Goal: Check status: Check status

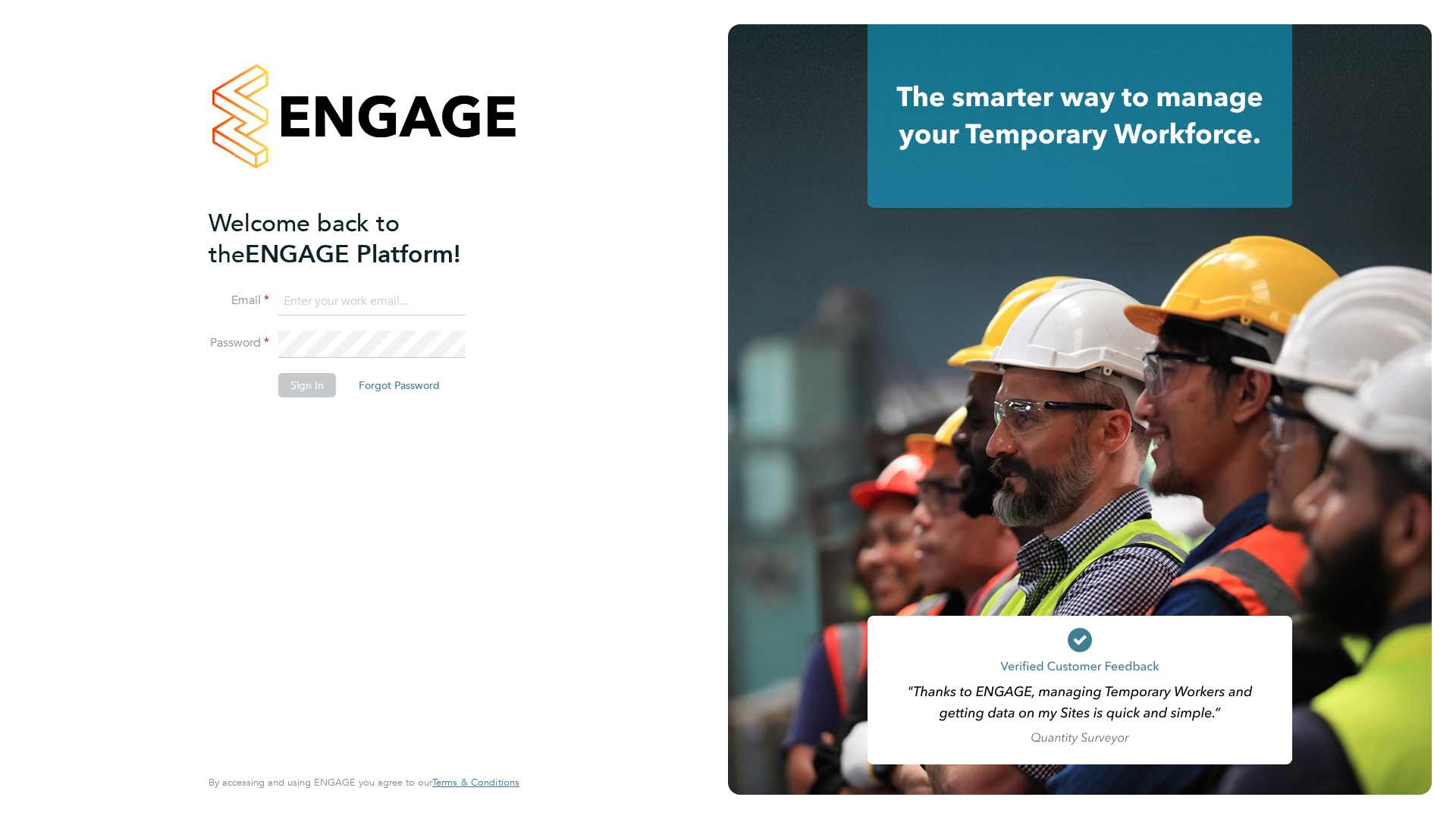
type input "[EMAIL_ADDRESS][DOMAIN_NAME]"
click at [310, 384] on button "Sign In" at bounding box center [307, 385] width 57 height 24
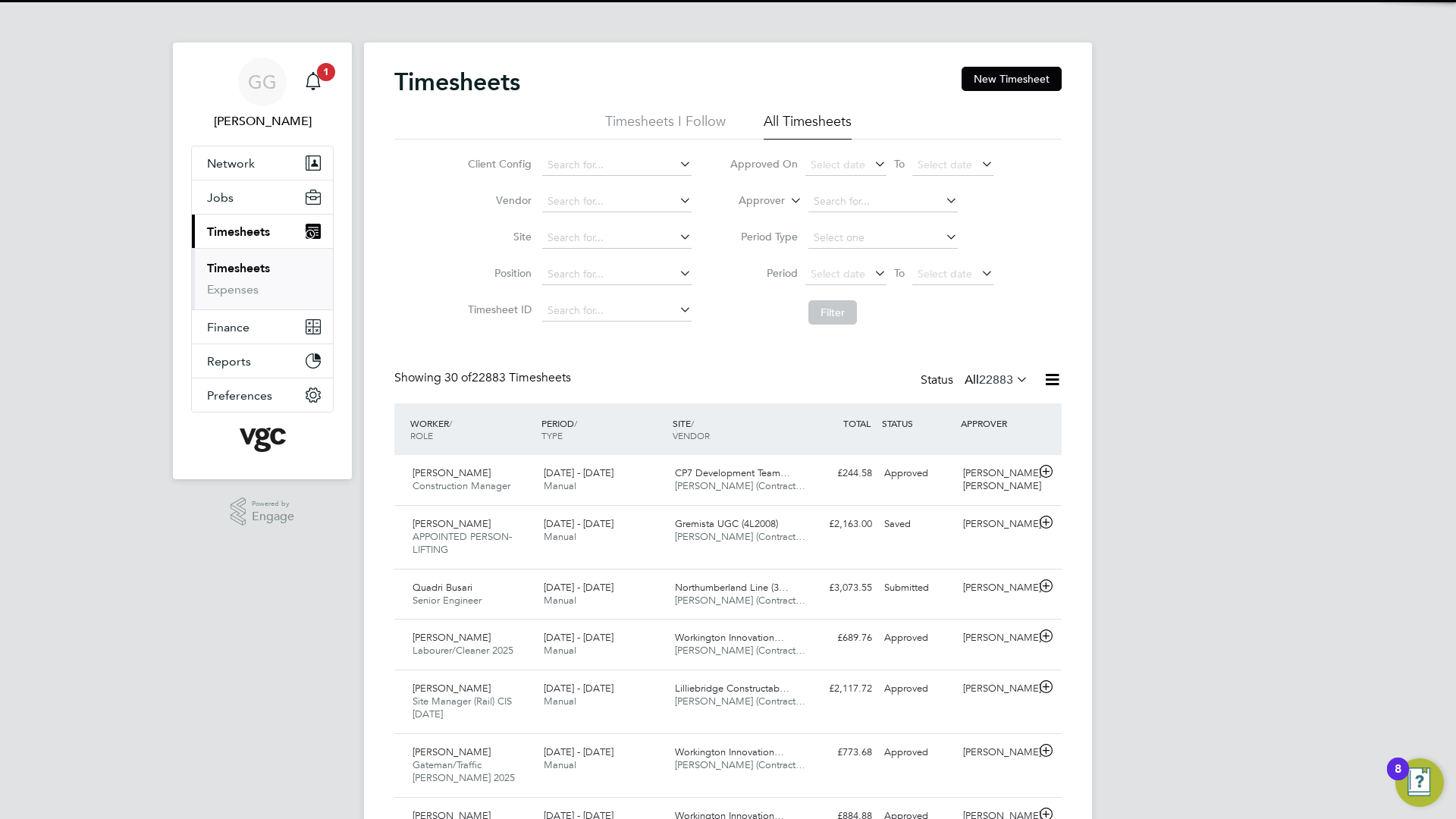
click at [776, 193] on li "Approver" at bounding box center [861, 201] width 302 height 36
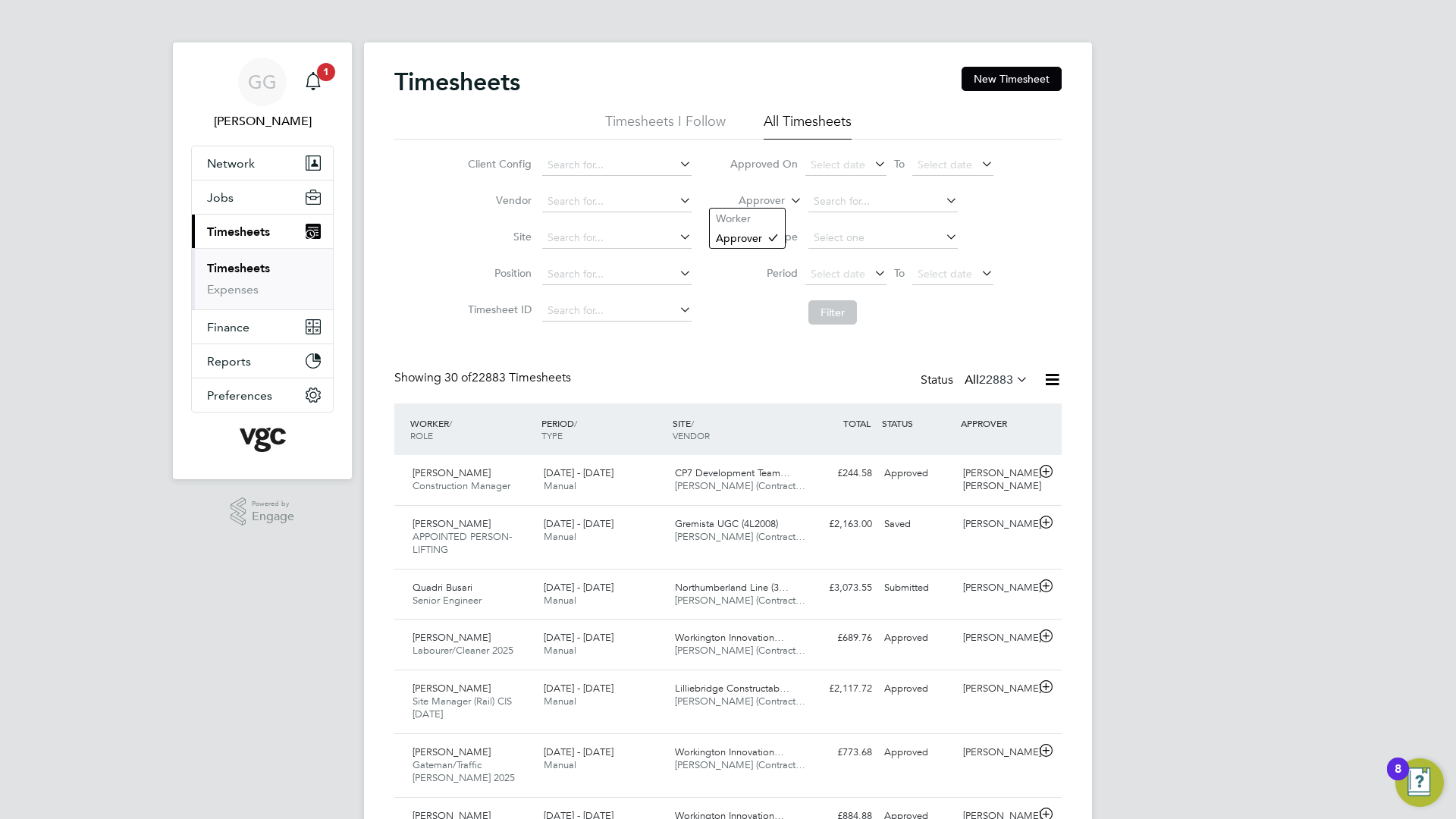
drag, startPoint x: 739, startPoint y: 215, endPoint x: 798, endPoint y: 207, distance: 59.5
click at [739, 213] on li "Worker" at bounding box center [747, 218] width 75 height 19
click at [843, 208] on input at bounding box center [883, 201] width 149 height 21
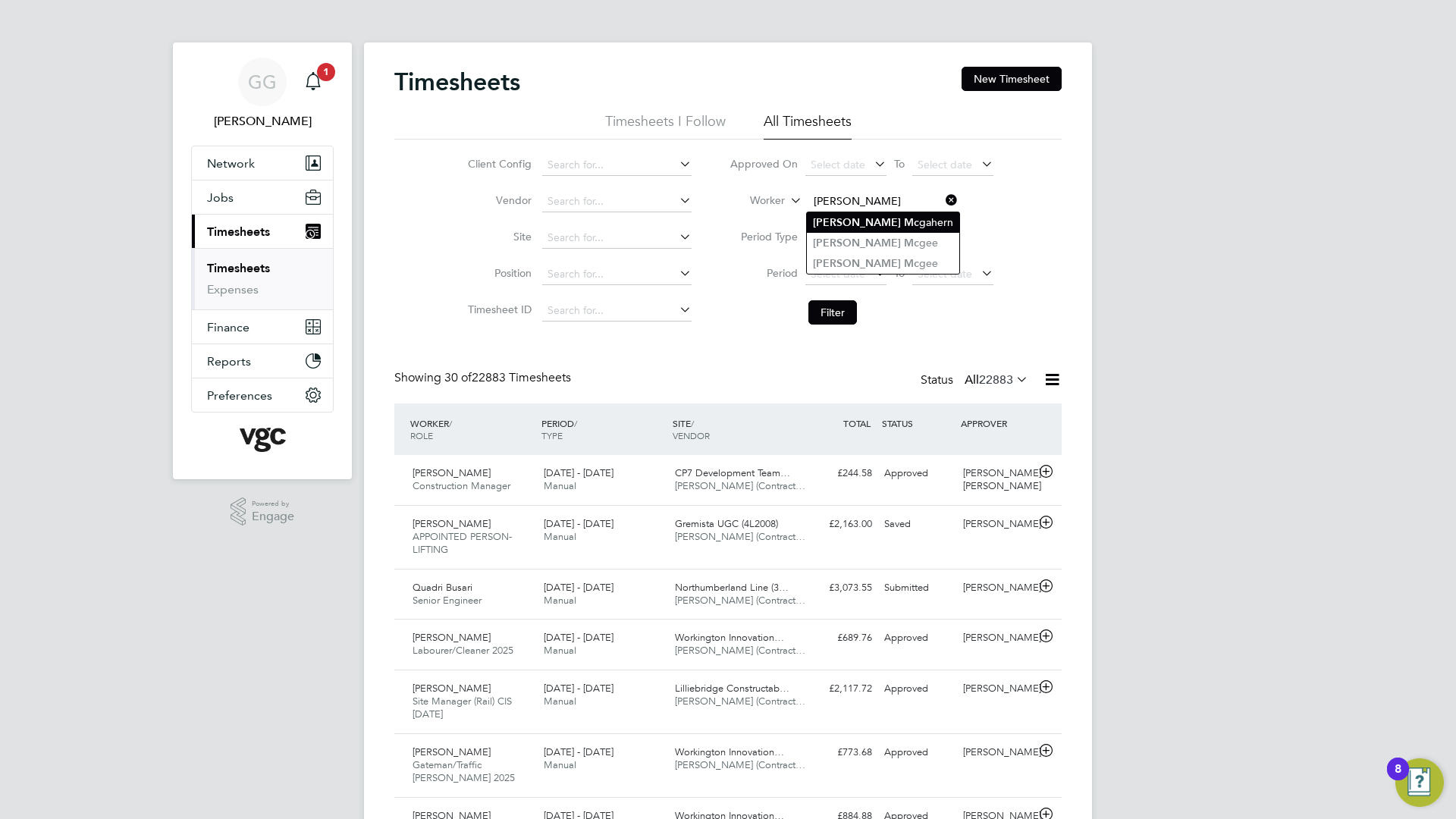
click at [915, 213] on li "Michael Mc gahern" at bounding box center [883, 222] width 152 height 20
type input "Michael Mcgahern"
click at [834, 306] on button "Filter" at bounding box center [833, 312] width 49 height 24
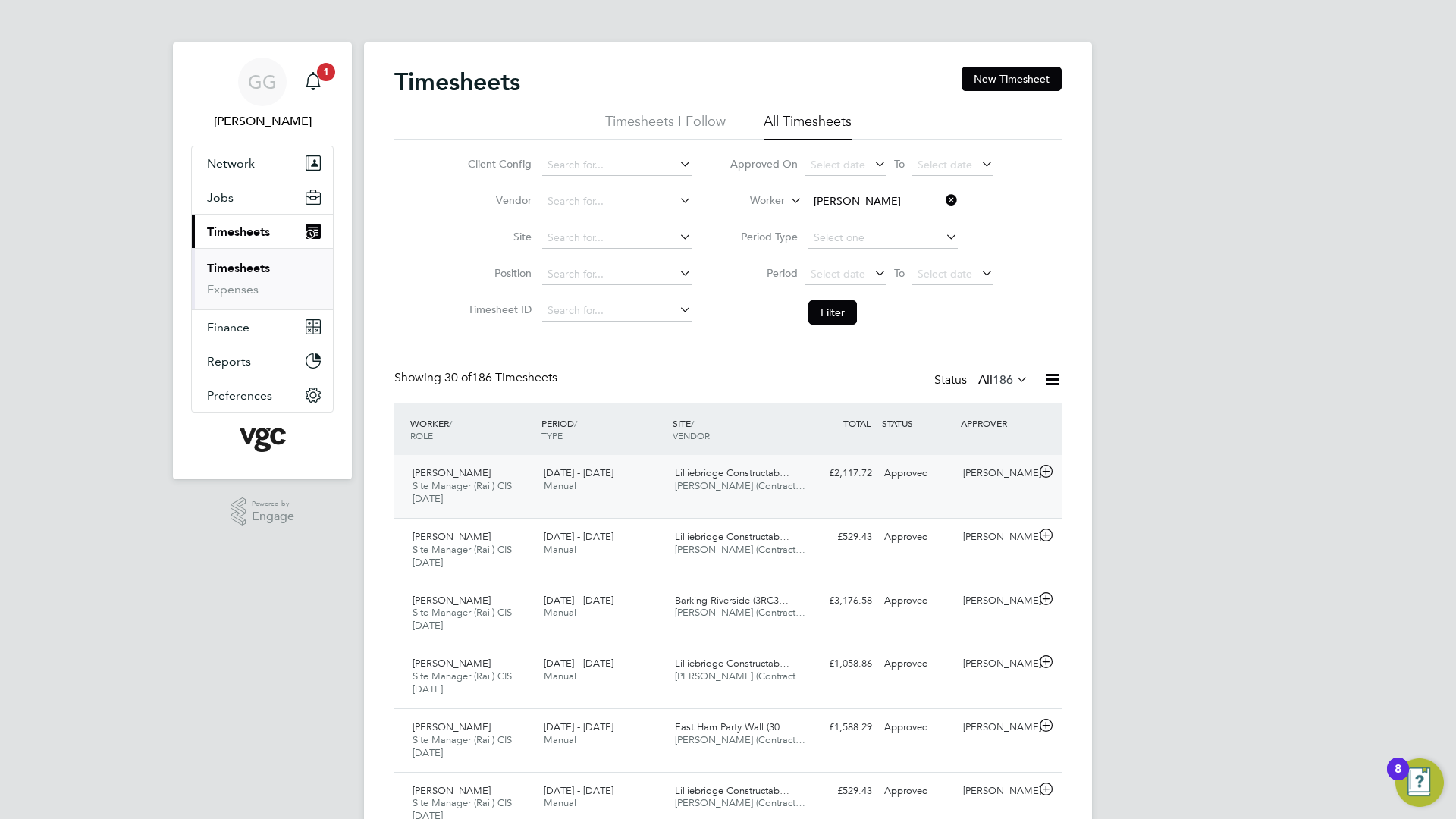
click at [563, 490] on span "Manual" at bounding box center [560, 485] width 33 height 13
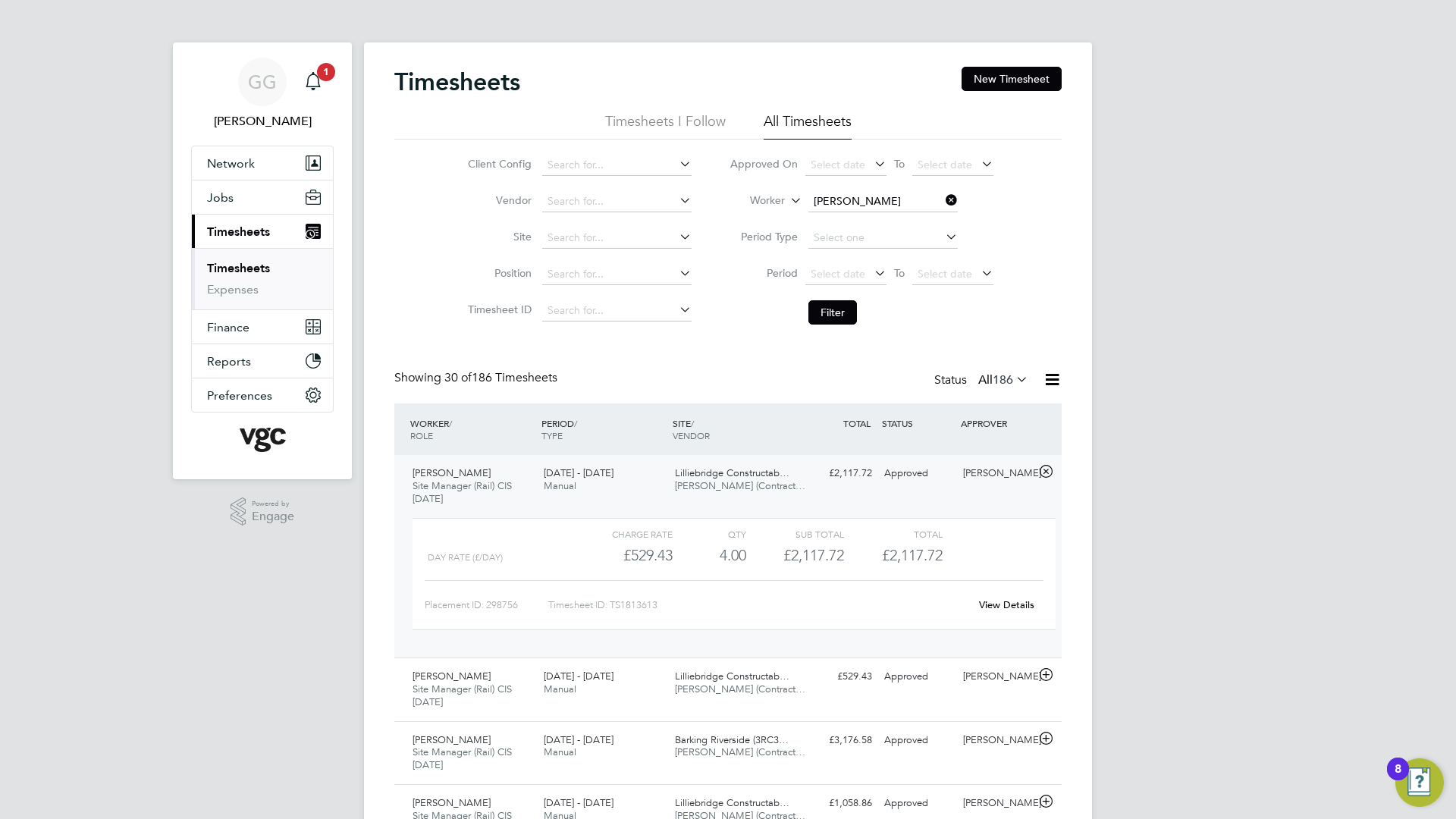
drag, startPoint x: 885, startPoint y: 3, endPoint x: 759, endPoint y: 8, distance: 126.1
